Goal: Find contact information: Find contact information

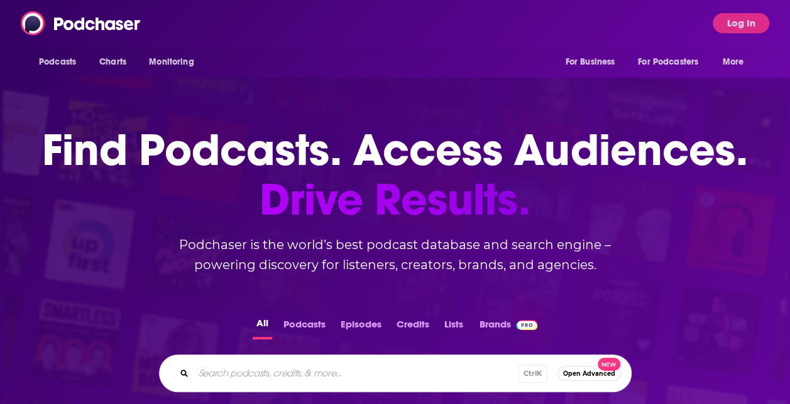
drag, startPoint x: 676, startPoint y: 41, endPoint x: 731, endPoint y: 22, distance: 58.0
click at [676, 40] on div "Podcasts Charts Monitoring For Business For Podcasters More Log In" at bounding box center [395, 23] width 790 height 46
click at [735, 22] on button "Log In" at bounding box center [740, 23] width 57 height 20
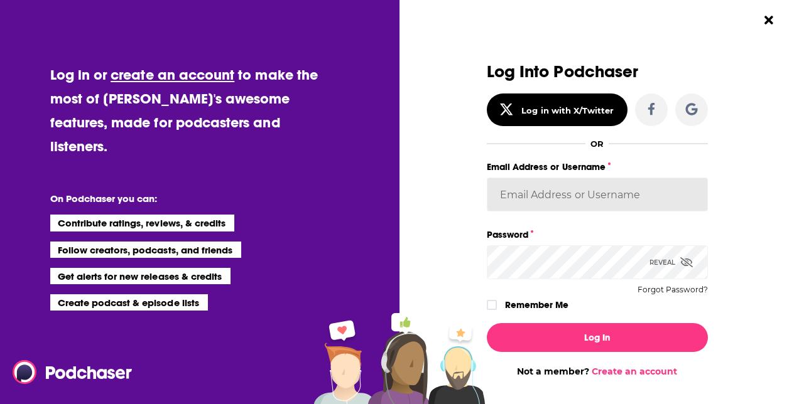
click at [558, 195] on input "Email Address or Username" at bounding box center [597, 195] width 221 height 34
type input "[EMAIL_ADDRESS][DOMAIN_NAME]"
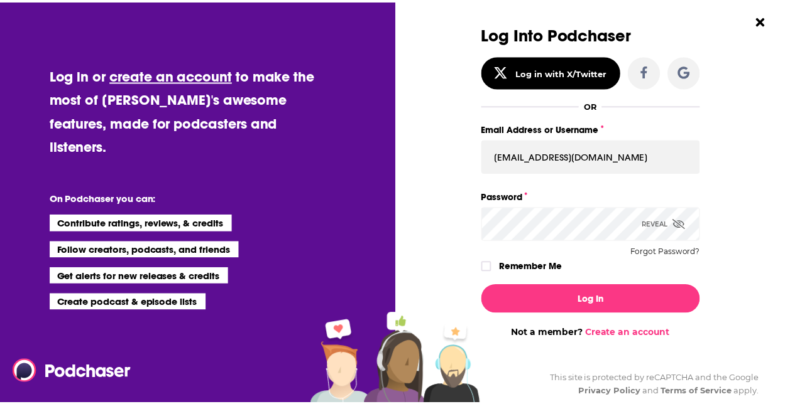
scroll to position [58, 0]
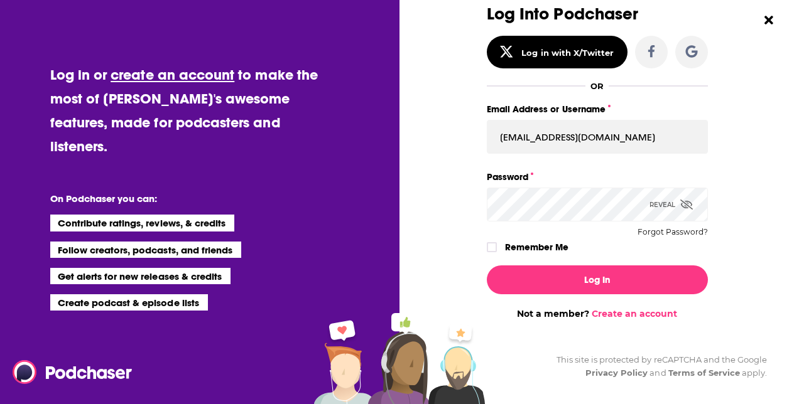
click at [487, 266] on button "Log In" at bounding box center [597, 280] width 221 height 29
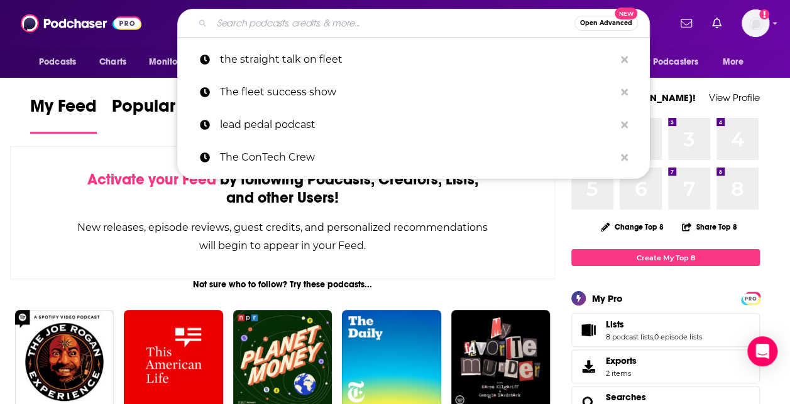
click at [370, 29] on input "Search podcasts, credits, & more..." at bounding box center [393, 23] width 362 height 20
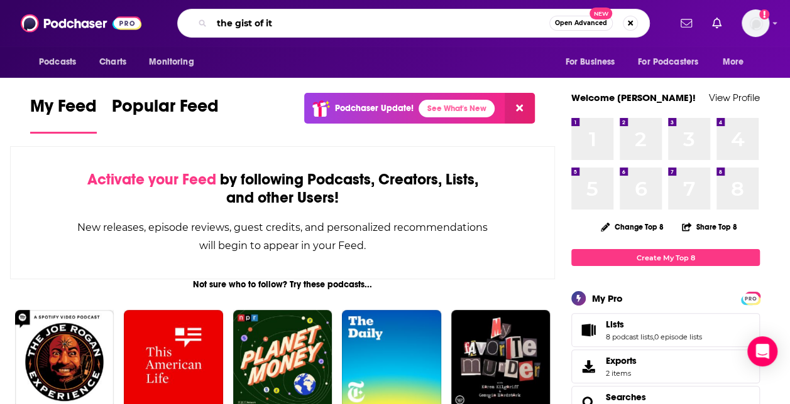
type input "the gist of it"
click at [291, 27] on input "the gist of it" at bounding box center [380, 23] width 337 height 20
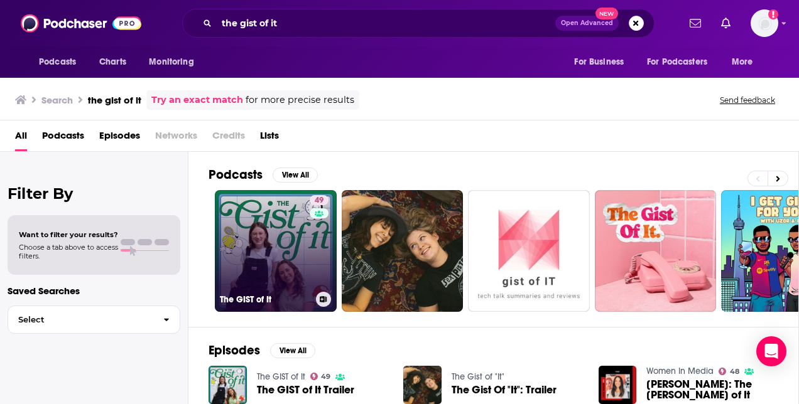
click at [290, 237] on link "49 The GIST of It" at bounding box center [276, 251] width 122 height 122
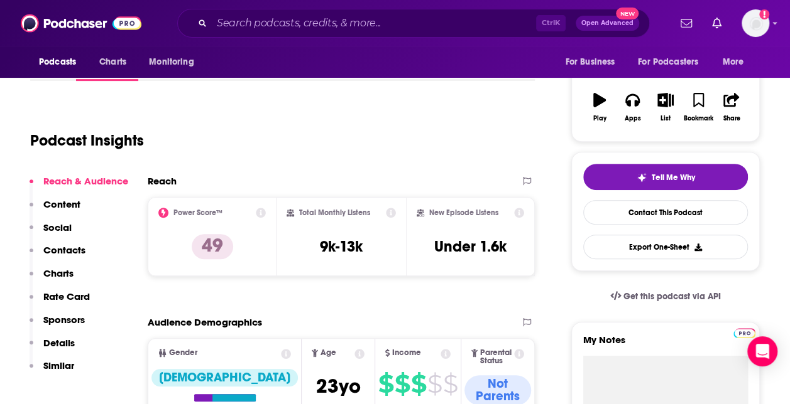
scroll to position [188, 0]
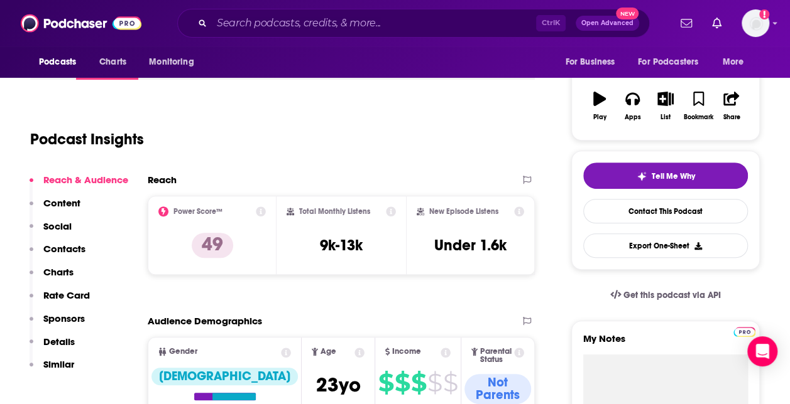
click at [61, 252] on p "Contacts" at bounding box center [64, 249] width 42 height 12
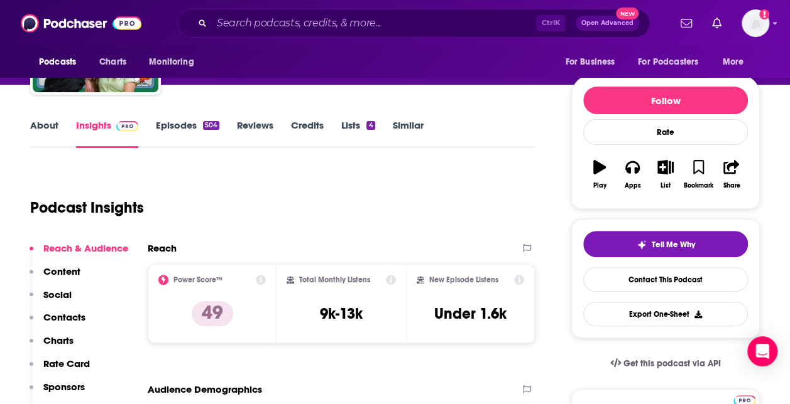
scroll to position [0, 0]
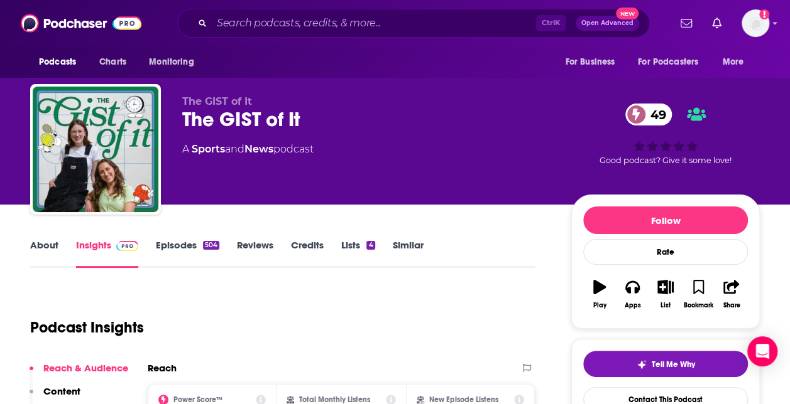
click at [45, 243] on link "About" at bounding box center [44, 253] width 28 height 29
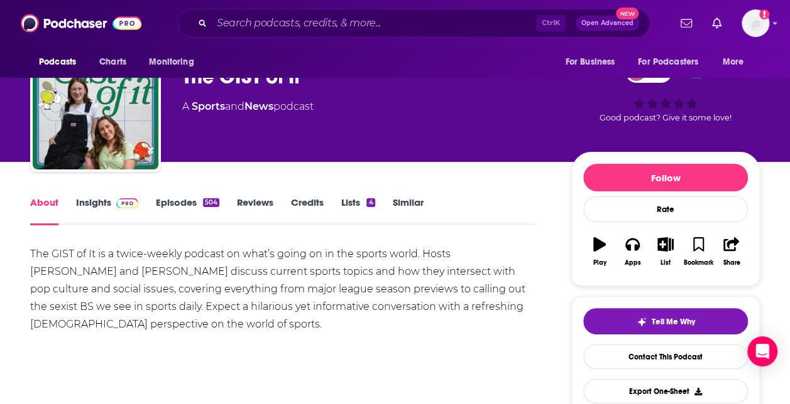
scroll to position [63, 0]
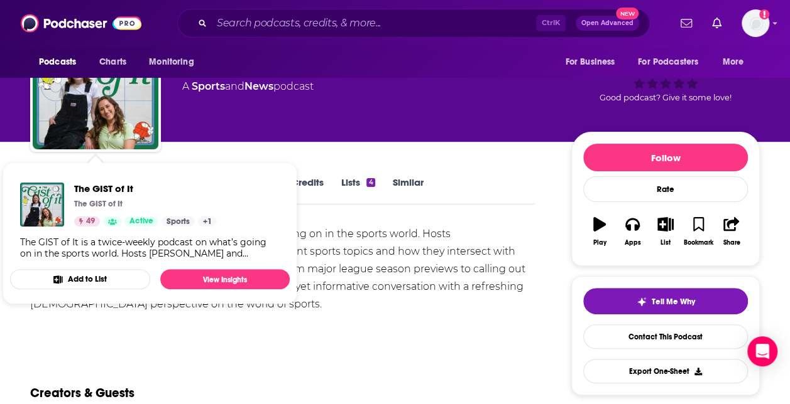
click at [453, 242] on div "The GIST of It is a twice-weekly podcast on what’s going on in the sports world…" at bounding box center [282, 269] width 504 height 88
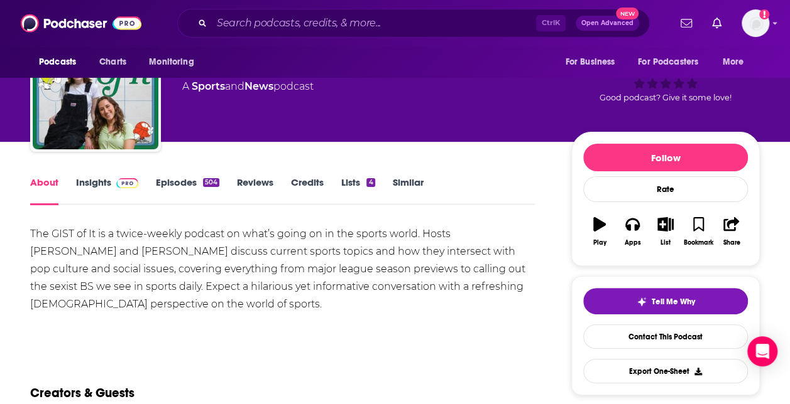
click at [103, 185] on link "Insights" at bounding box center [107, 190] width 62 height 29
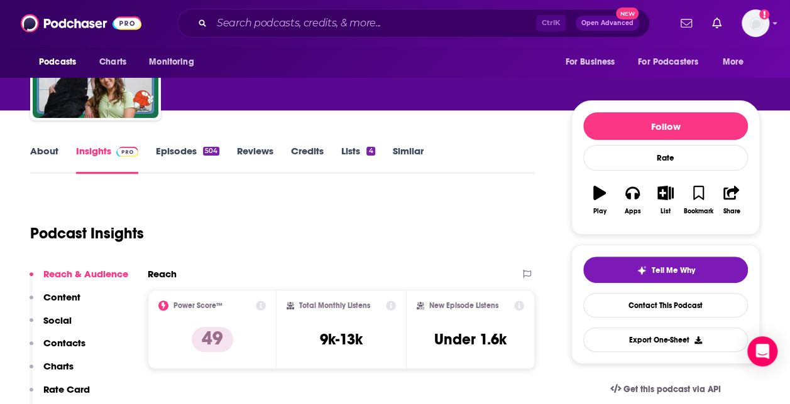
scroll to position [251, 0]
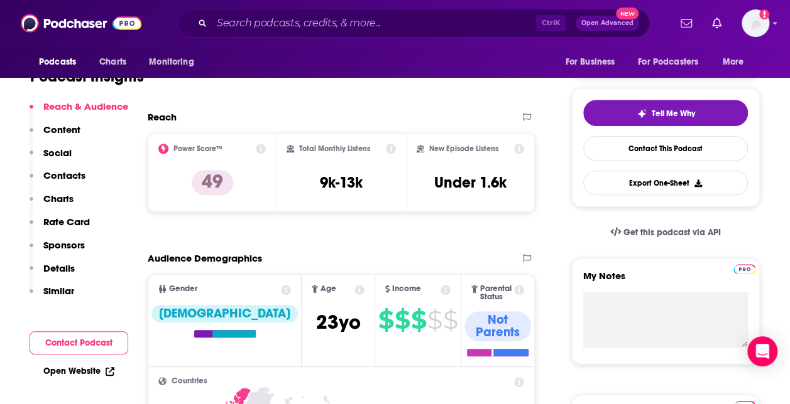
click at [63, 174] on p "Contacts" at bounding box center [64, 176] width 42 height 12
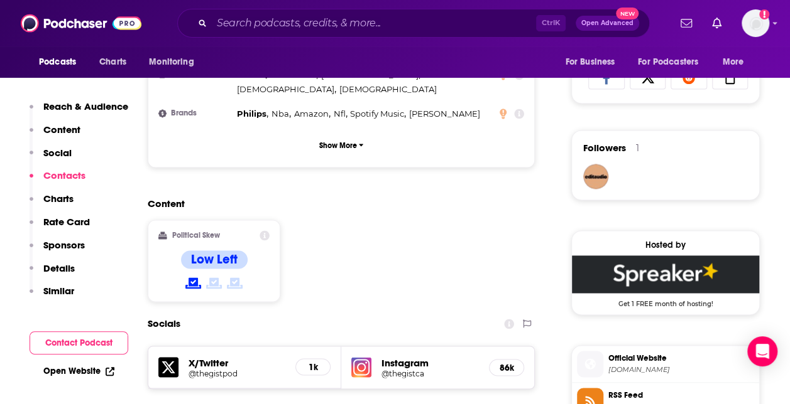
scroll to position [1012, 0]
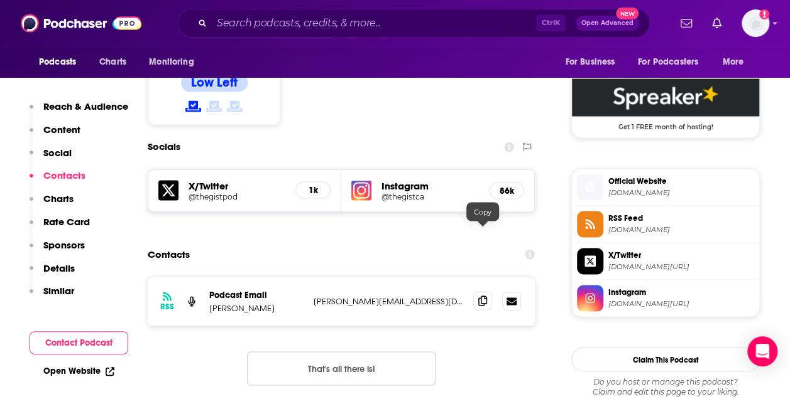
click at [487, 291] on span at bounding box center [482, 300] width 19 height 19
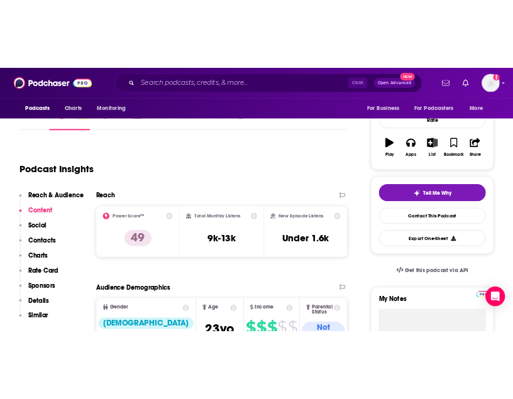
scroll to position [0, 0]
